Goal: Transaction & Acquisition: Purchase product/service

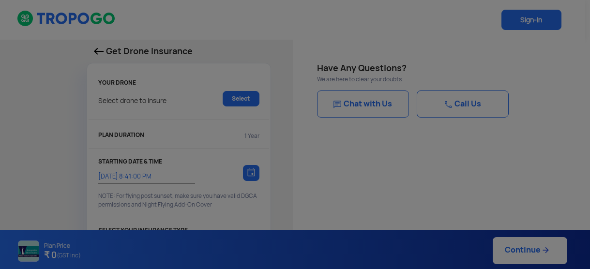
select select "1000000"
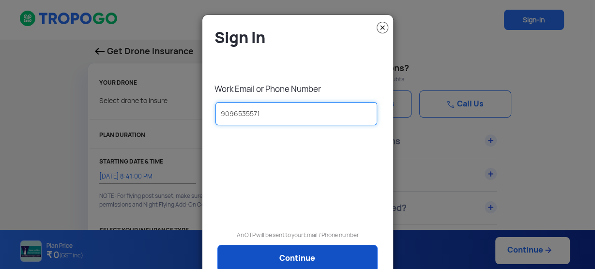
type input "9096535571"
click at [275, 255] on link "Continue" at bounding box center [297, 258] width 160 height 27
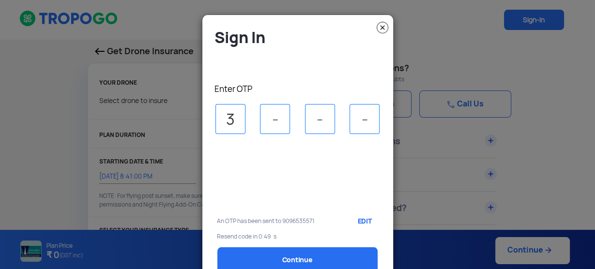
type input "3"
type input "7"
type input "2"
type input "1"
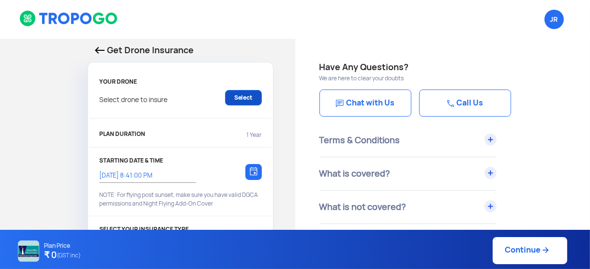
click at [240, 99] on link "Select" at bounding box center [243, 97] width 37 height 15
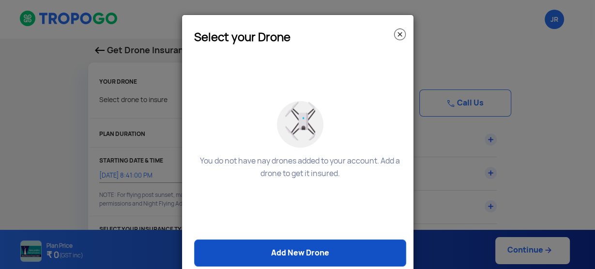
click at [274, 255] on link "Add New Drone" at bounding box center [300, 253] width 212 height 27
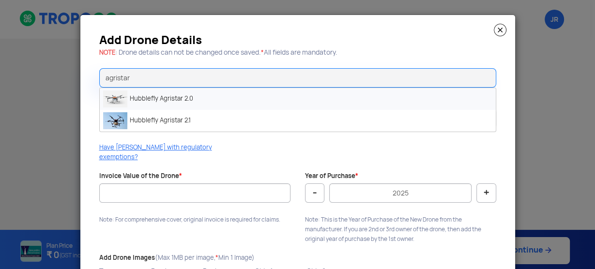
click at [211, 96] on li "Hubblefly Agristar 2.0" at bounding box center [298, 99] width 396 height 22
type input "Hubblefly Agristar 2.0"
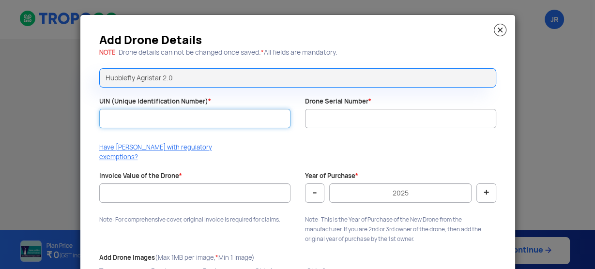
click at [194, 124] on input "UIN (Unique Identification Number) *" at bounding box center [194, 118] width 191 height 19
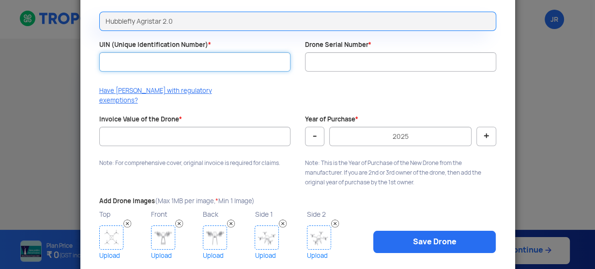
scroll to position [56, 0]
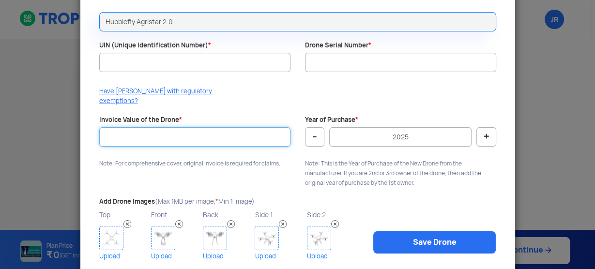
click at [194, 127] on input "Invoice Value of the Drone *" at bounding box center [194, 136] width 191 height 19
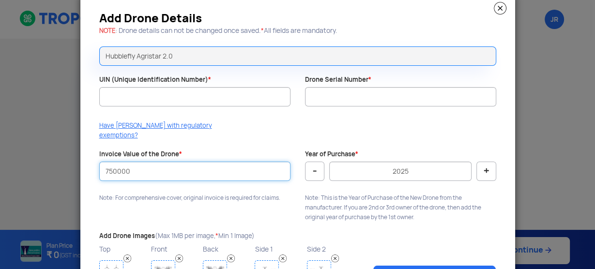
type input "750000"
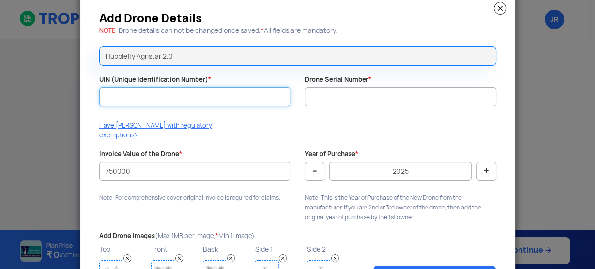
click at [175, 98] on input "UIN (Unique Identification Number) *" at bounding box center [194, 96] width 191 height 19
type input "UA202500496TC"
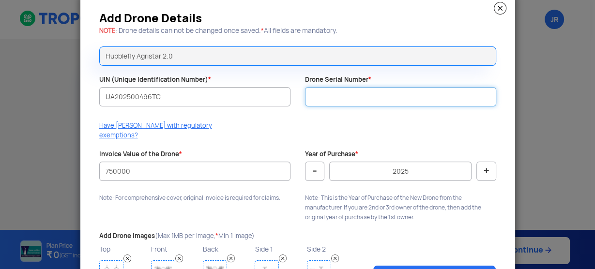
click at [330, 95] on input "Drone Serial Number *" at bounding box center [400, 96] width 191 height 19
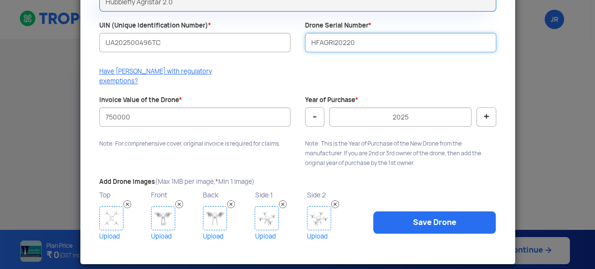
type input "HFAGRI20220"
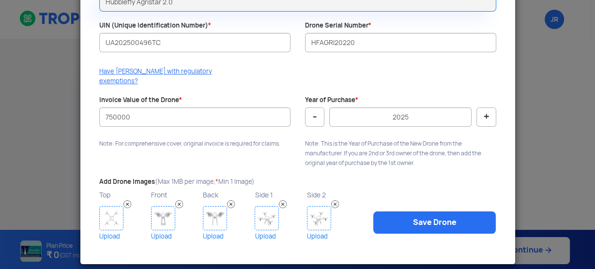
click at [209, 255] on div at bounding box center [297, 260] width 411 height 10
click at [321, 206] on img at bounding box center [319, 218] width 24 height 24
click at [99, 211] on img at bounding box center [111, 218] width 24 height 24
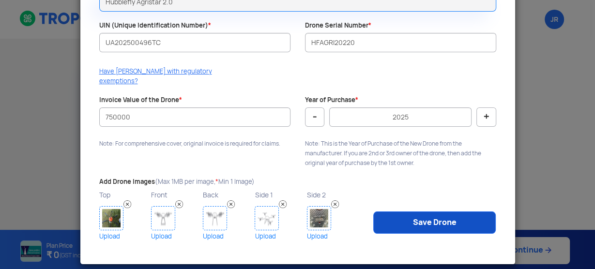
click at [422, 212] on link "Save Drone" at bounding box center [434, 222] width 122 height 22
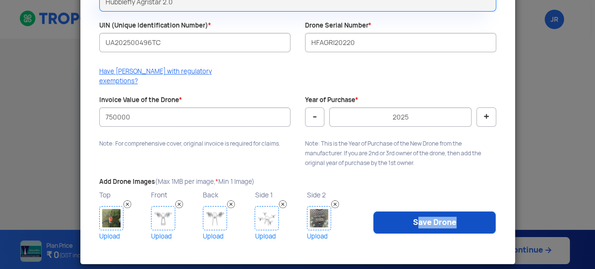
click at [422, 212] on link "Save Drone" at bounding box center [434, 222] width 122 height 22
click at [422, 211] on link "Save Drone" at bounding box center [434, 222] width 122 height 22
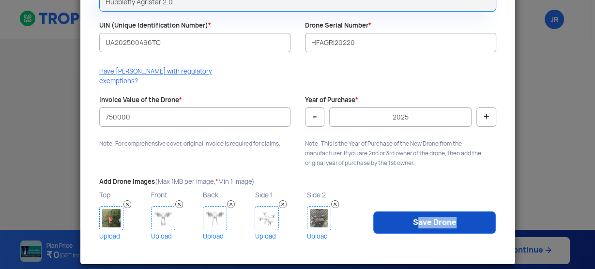
click at [422, 211] on link "Save Drone" at bounding box center [434, 222] width 122 height 22
click at [398, 212] on link "Save Drone" at bounding box center [434, 222] width 122 height 22
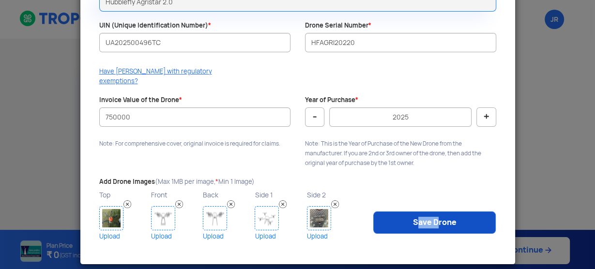
click at [398, 212] on link "Save Drone" at bounding box center [434, 222] width 122 height 22
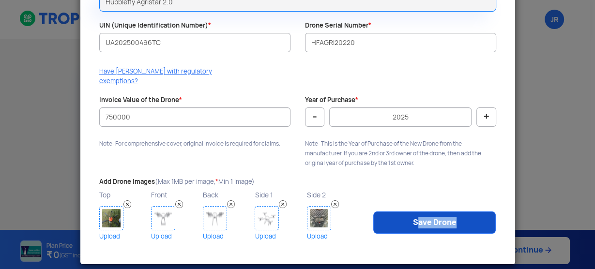
click at [398, 212] on link "Save Drone" at bounding box center [434, 222] width 122 height 22
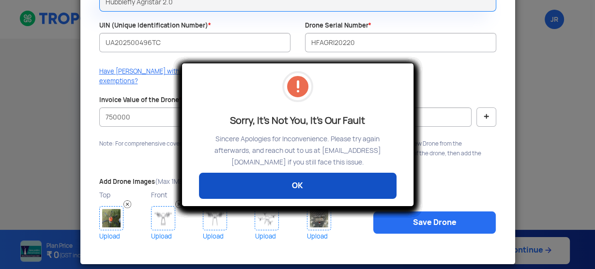
click at [333, 176] on link "OK" at bounding box center [297, 186] width 197 height 26
click at [330, 180] on link "OK" at bounding box center [297, 186] width 197 height 26
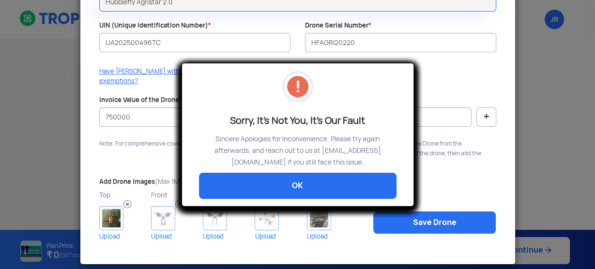
click at [330, 180] on body "JR Logout Get Drone Insurance YOUR DRONE Select drone to insure Select PLAN DUR…" at bounding box center [297, 134] width 595 height 269
click at [330, 180] on modal-container "Sorry, It's Not You, It's Our Fault Sincere Apologies for Inconvenience. Please…" at bounding box center [297, 134] width 595 height 269
click at [330, 180] on link "OK" at bounding box center [297, 186] width 197 height 26
click at [330, 180] on modal-container "Sorry, It's Not You, It's Our Fault Sincere Apologies for Inconvenience. Please…" at bounding box center [297, 134] width 595 height 269
click at [330, 180] on link "OK" at bounding box center [297, 186] width 197 height 26
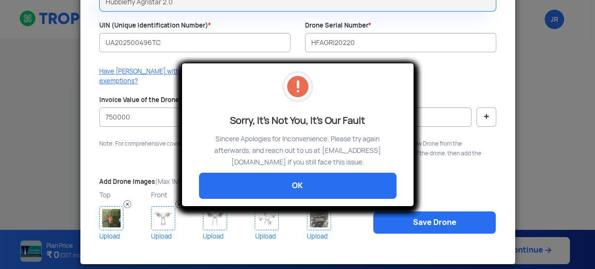
click at [330, 180] on body "JR Logout Get Drone Insurance YOUR DRONE Select drone to insure Select PLAN DUR…" at bounding box center [297, 134] width 595 height 269
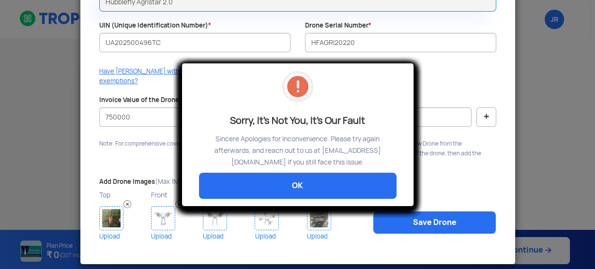
click at [330, 180] on modal-container "Sorry, It's Not You, It's Our Fault Sincere Apologies for Inconvenience. Please…" at bounding box center [297, 134] width 595 height 269
click at [330, 180] on link "OK" at bounding box center [297, 186] width 197 height 26
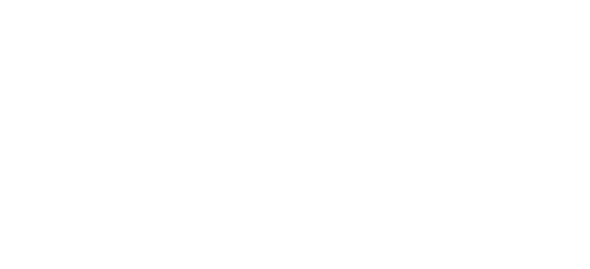
select select "1000000"
